Goal: Task Accomplishment & Management: Manage account settings

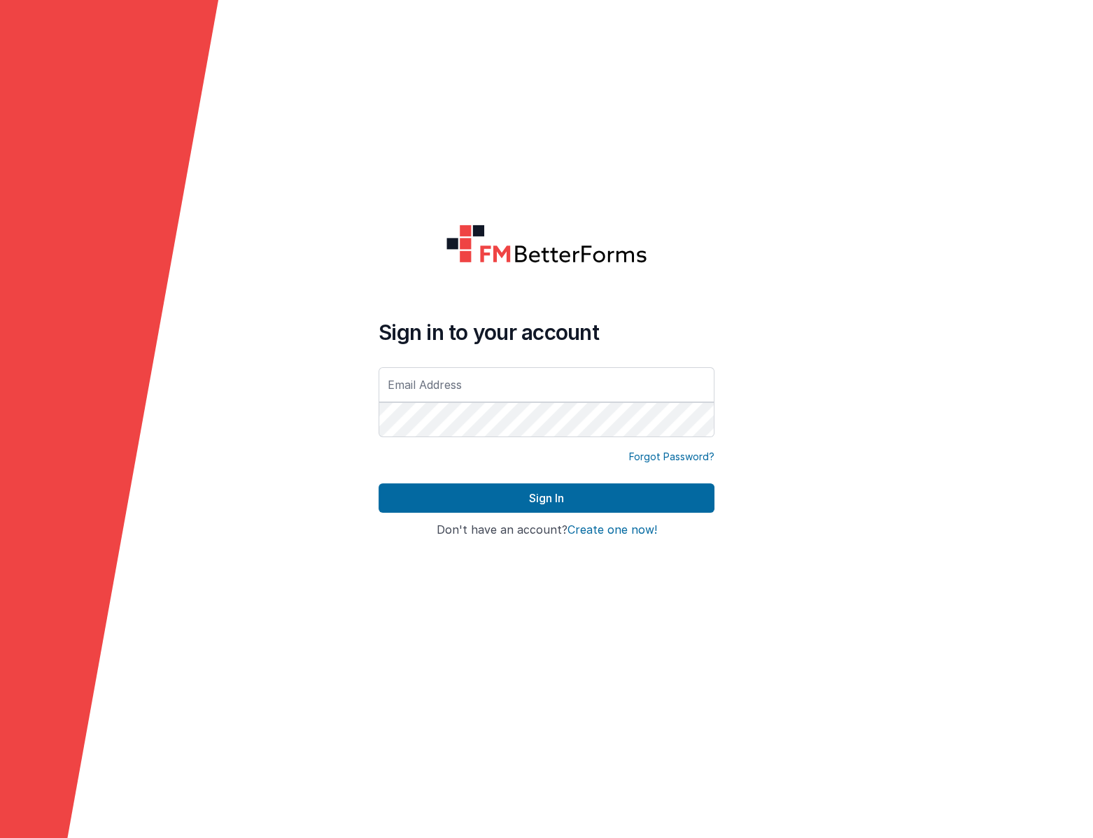
type input "[EMAIL_ADDRESS][DOMAIN_NAME]"
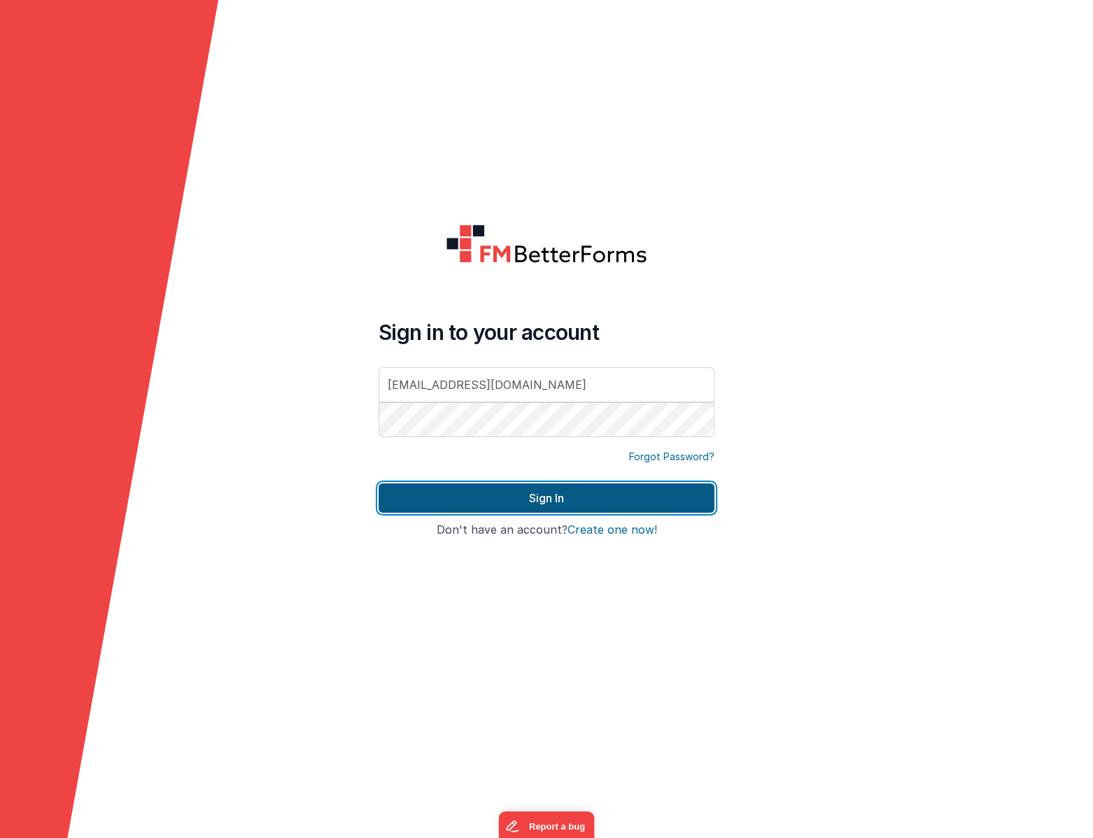
click at [435, 505] on button "Sign In" at bounding box center [547, 497] width 336 height 29
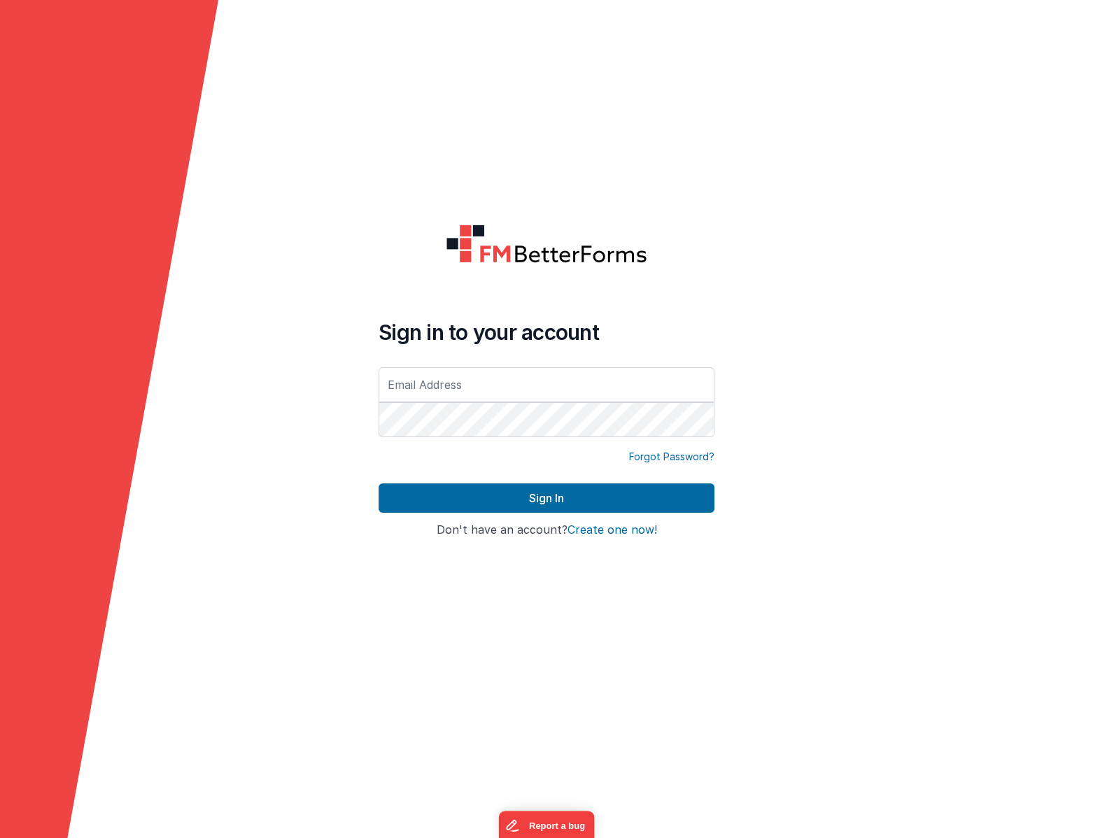
type input "[EMAIL_ADDRESS][DOMAIN_NAME]"
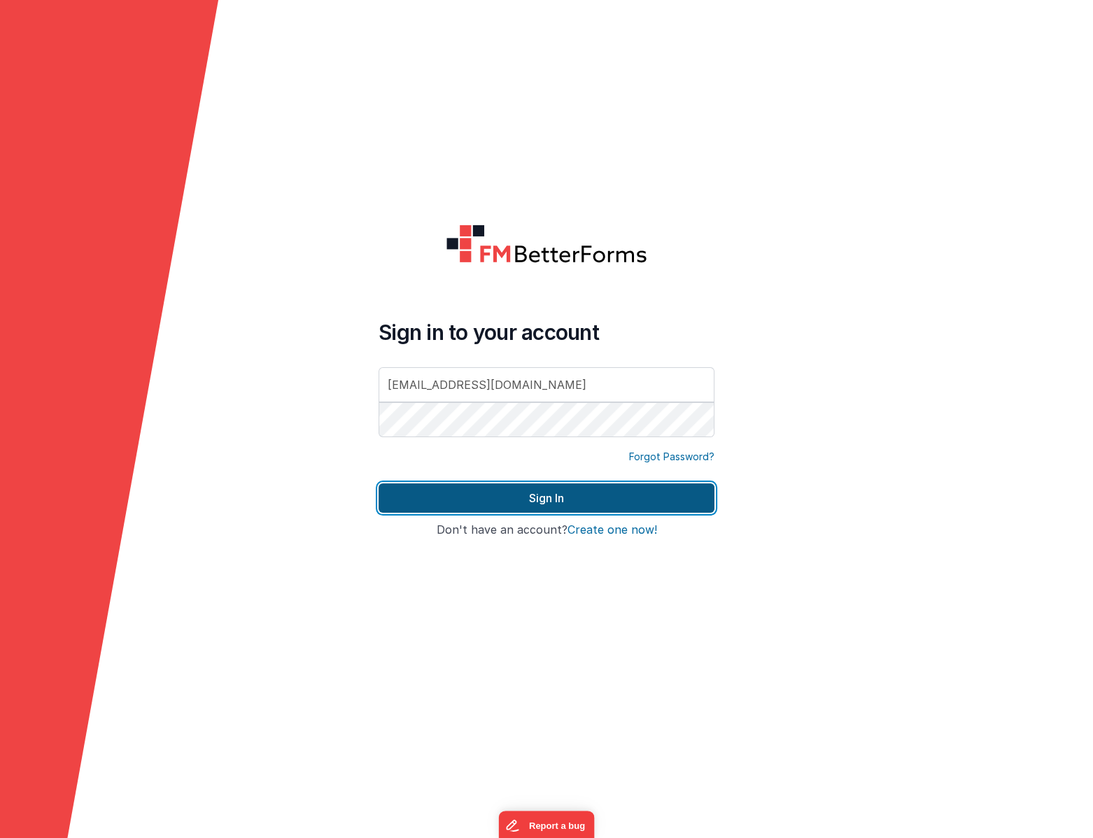
click at [426, 493] on button "Sign In" at bounding box center [547, 497] width 336 height 29
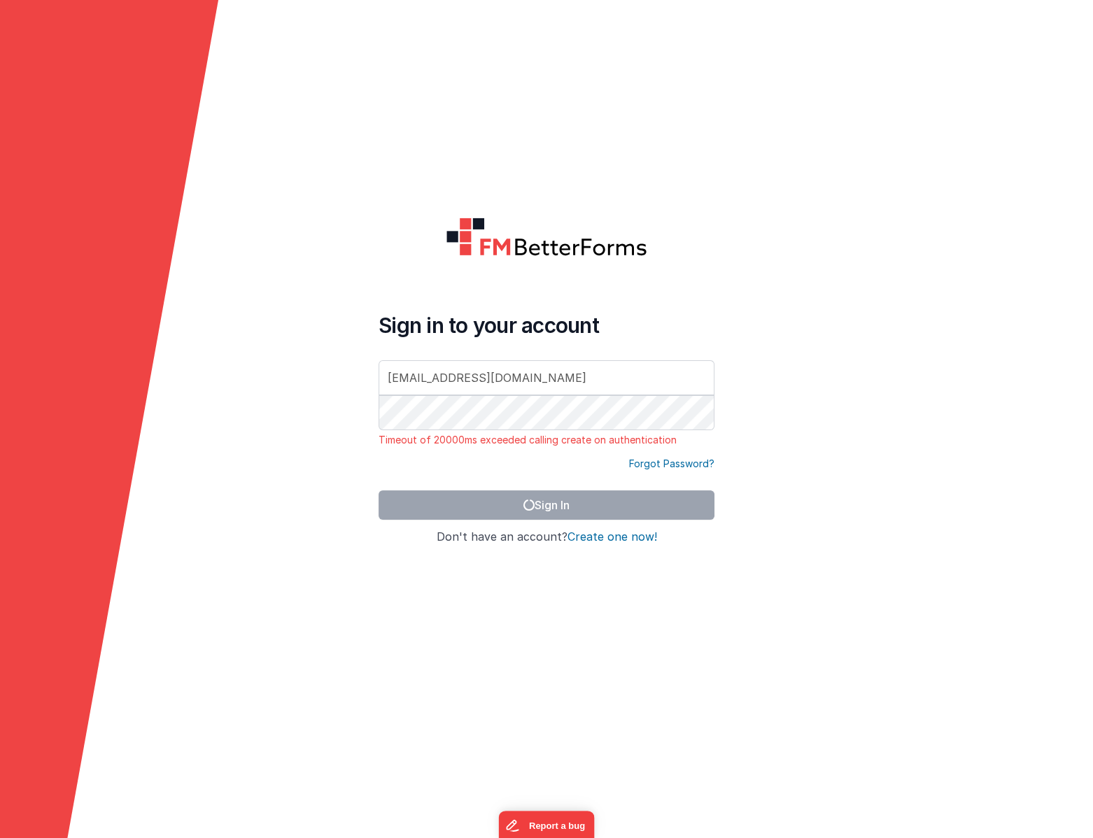
click at [352, 612] on form "Sign in to your account [EMAIL_ADDRESS][DOMAIN_NAME] Timeout of 20000ms exceede…" at bounding box center [546, 419] width 1093 height 838
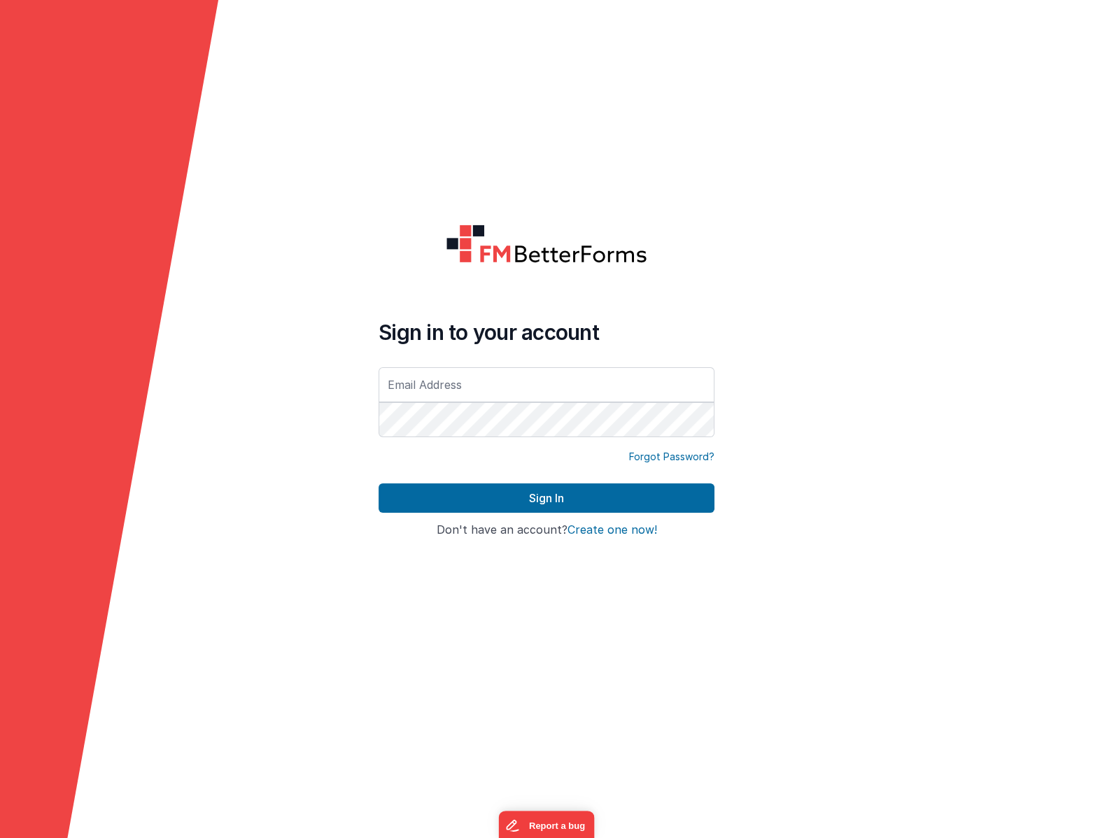
type input "[EMAIL_ADDRESS][DOMAIN_NAME]"
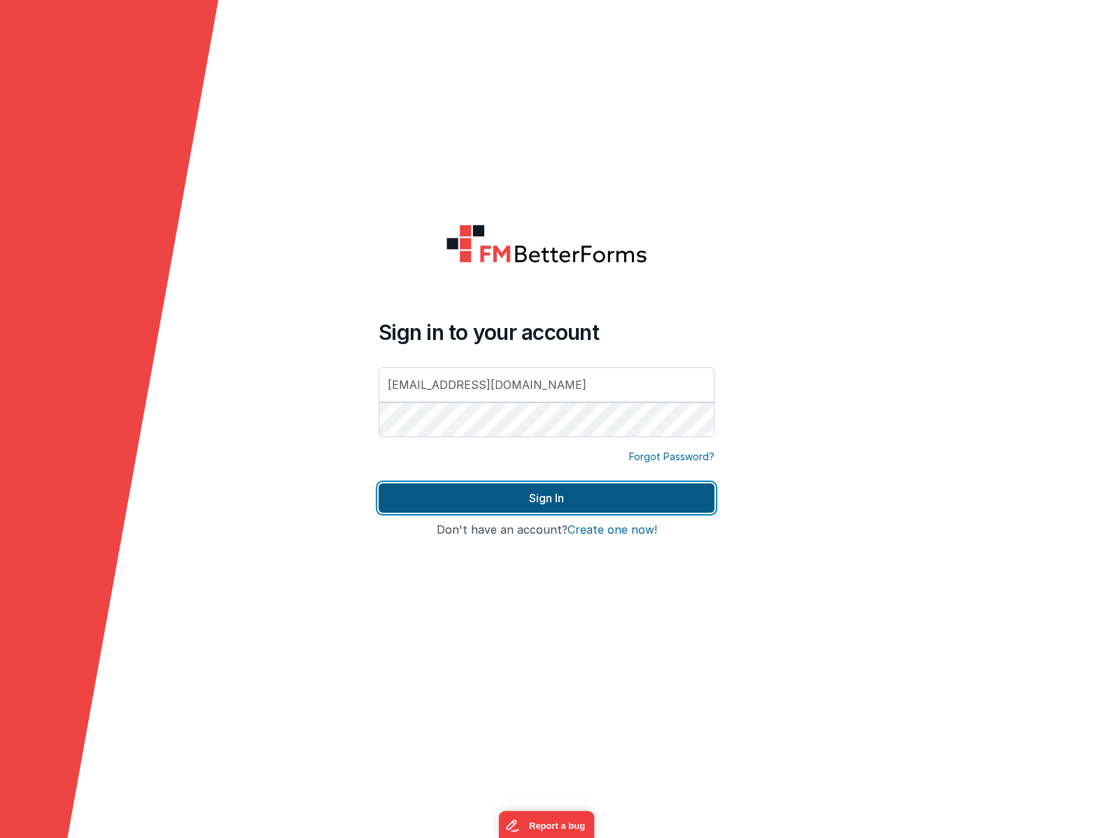
click at [453, 483] on button "Sign In" at bounding box center [547, 497] width 336 height 29
